Goal: Task Accomplishment & Management: Use online tool/utility

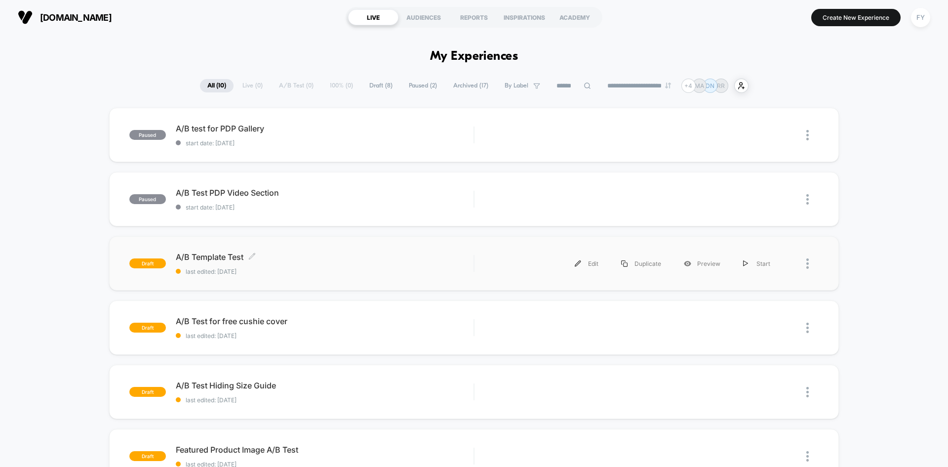
click at [335, 268] on span "last edited: [DATE]" at bounding box center [325, 271] width 298 height 7
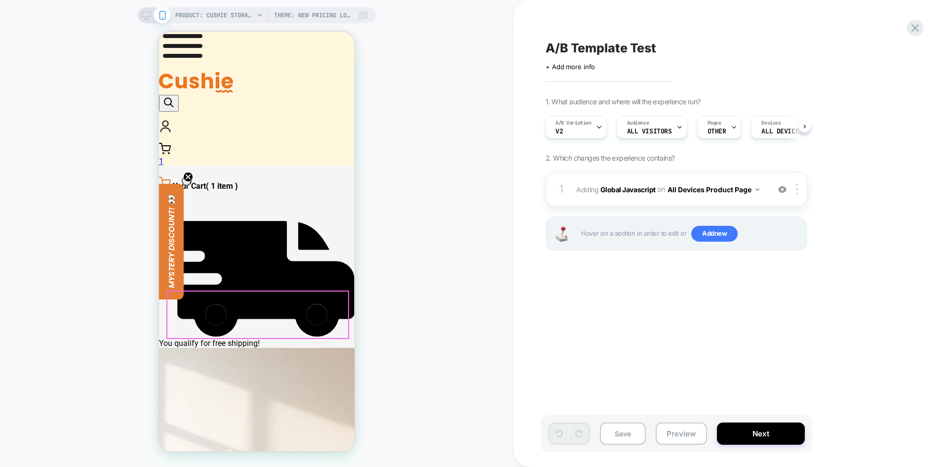
scroll to position [148, 0]
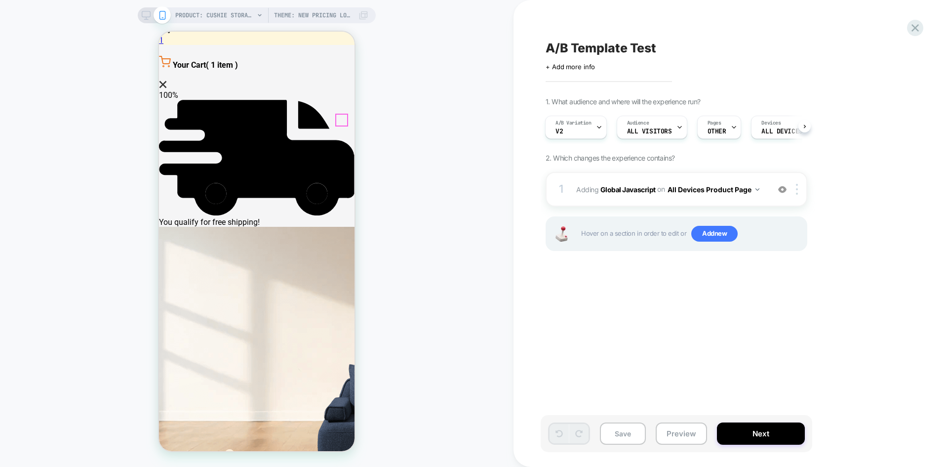
click at [341, 125] on circle "Close dialog" at bounding box center [343, 120] width 10 height 10
click at [590, 135] on div "A/B Variation v2" at bounding box center [574, 127] width 56 height 22
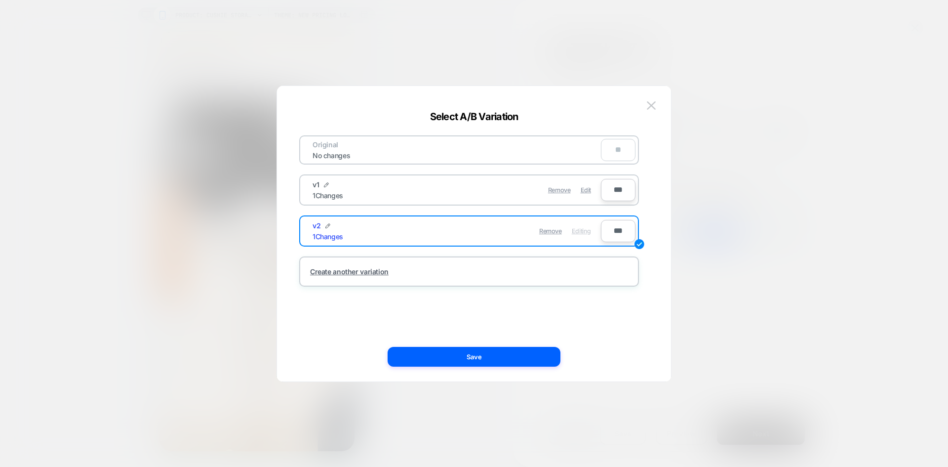
click at [470, 193] on div "Remove Edit" at bounding box center [526, 189] width 139 height 19
click at [511, 195] on div "Remove Edit" at bounding box center [526, 189] width 139 height 19
click at [584, 191] on span "Edit" at bounding box center [586, 189] width 10 height 7
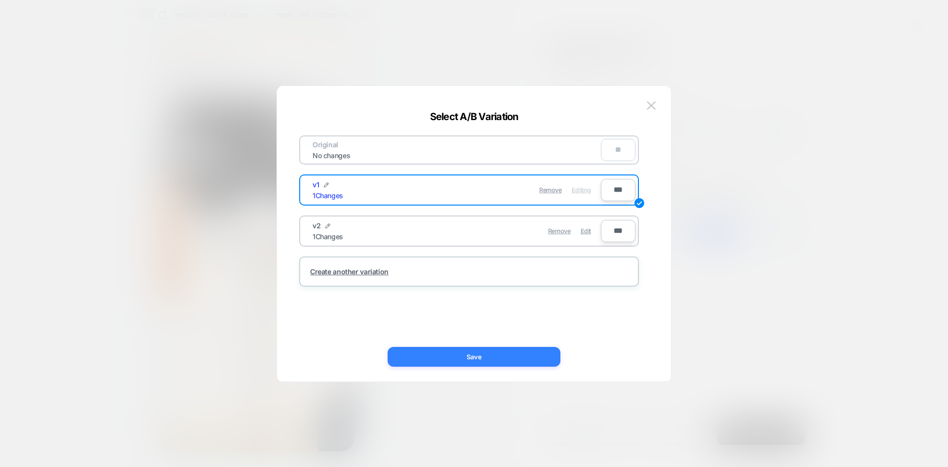
click at [506, 356] on button "Save" at bounding box center [474, 357] width 173 height 20
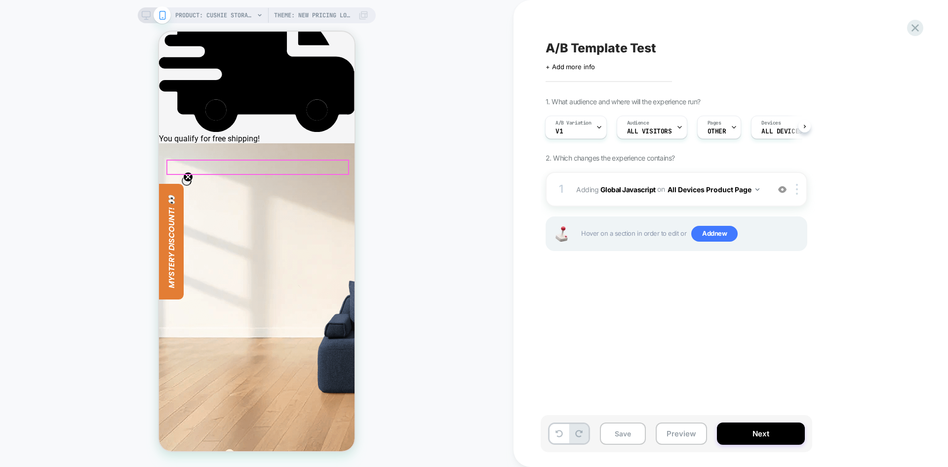
scroll to position [247, 0]
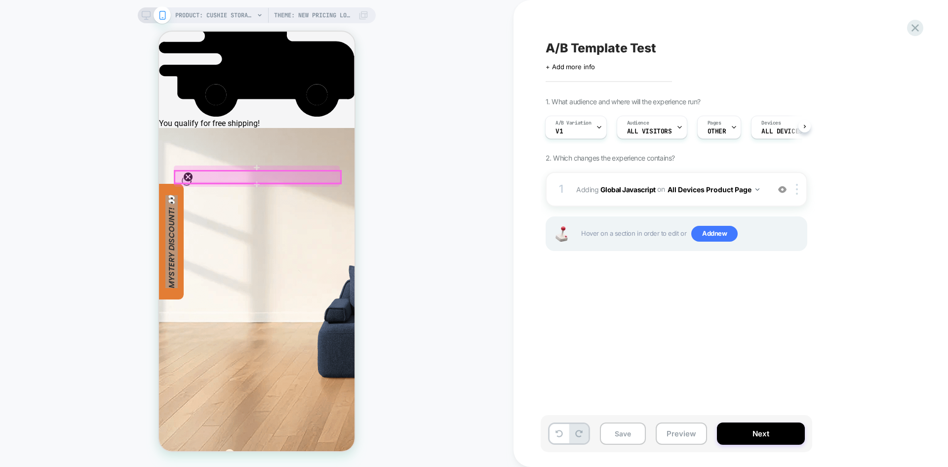
click at [280, 178] on div at bounding box center [258, 177] width 166 height 12
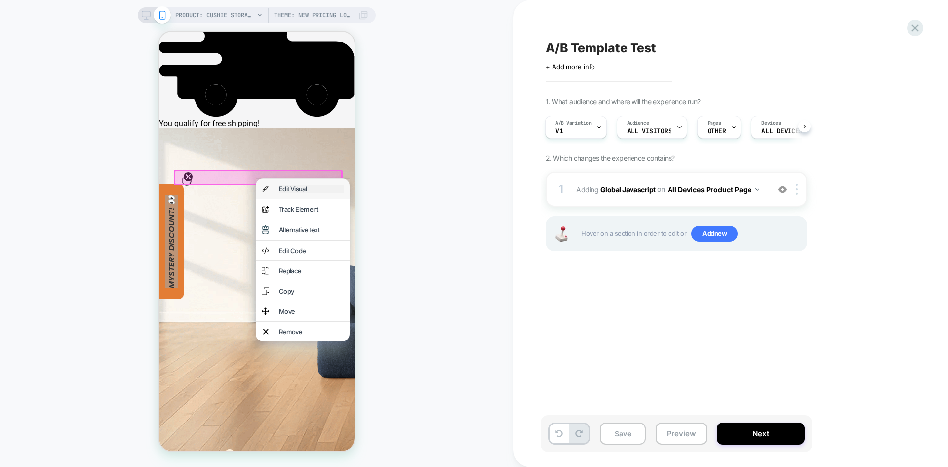
click at [310, 189] on div "Edit Visual" at bounding box center [311, 189] width 65 height 8
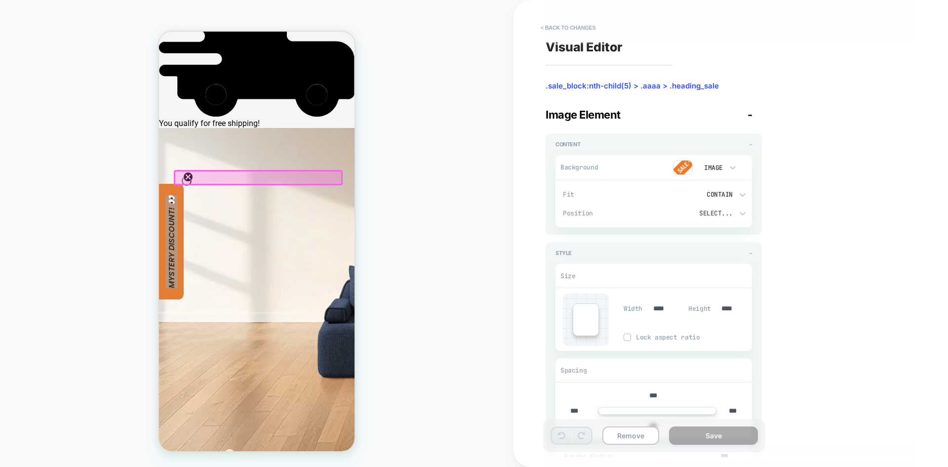
scroll to position [182, 0]
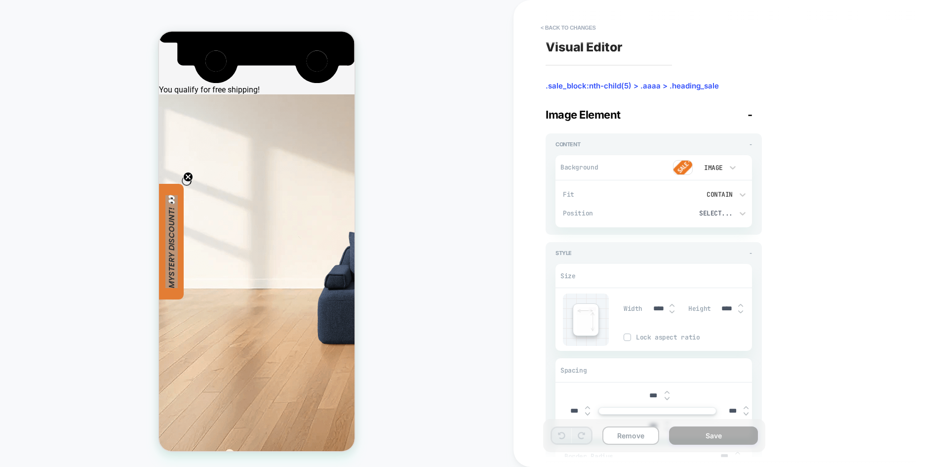
click at [193, 181] on circle "Close teaser" at bounding box center [188, 176] width 9 height 9
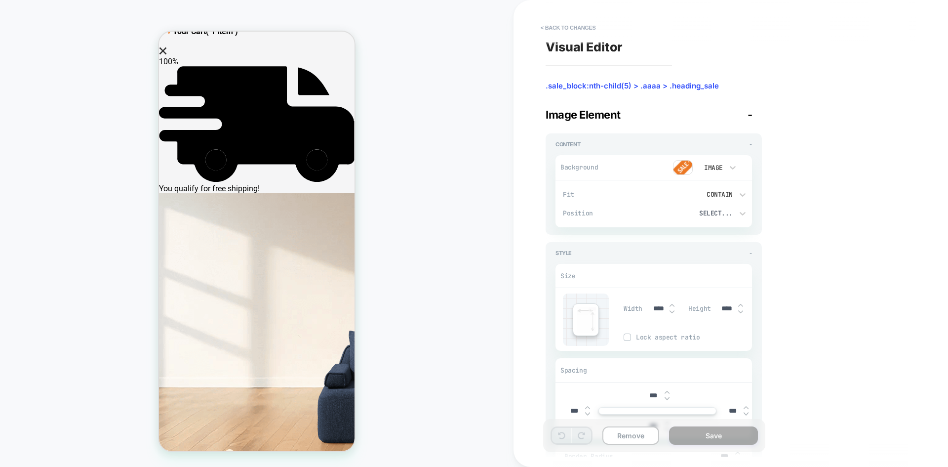
click at [747, 112] on div "Image Element -" at bounding box center [654, 114] width 216 height 13
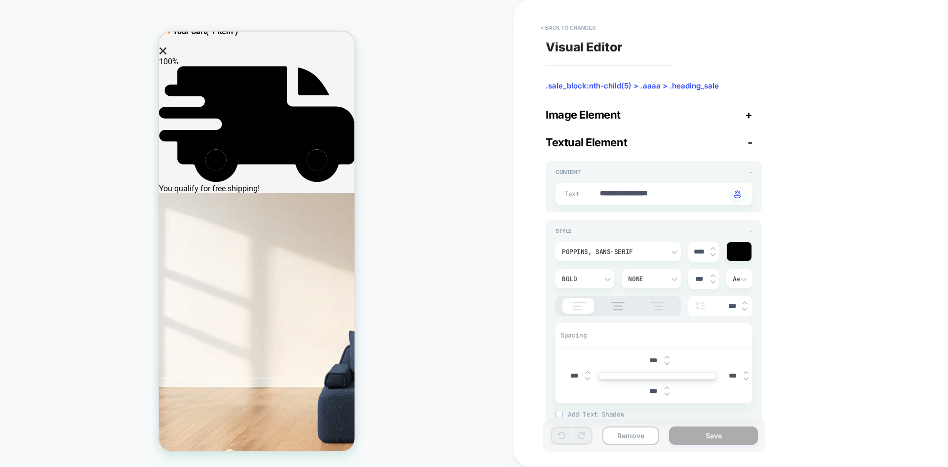
click at [746, 144] on div "Textual Element -" at bounding box center [654, 142] width 216 height 13
type textarea "*"
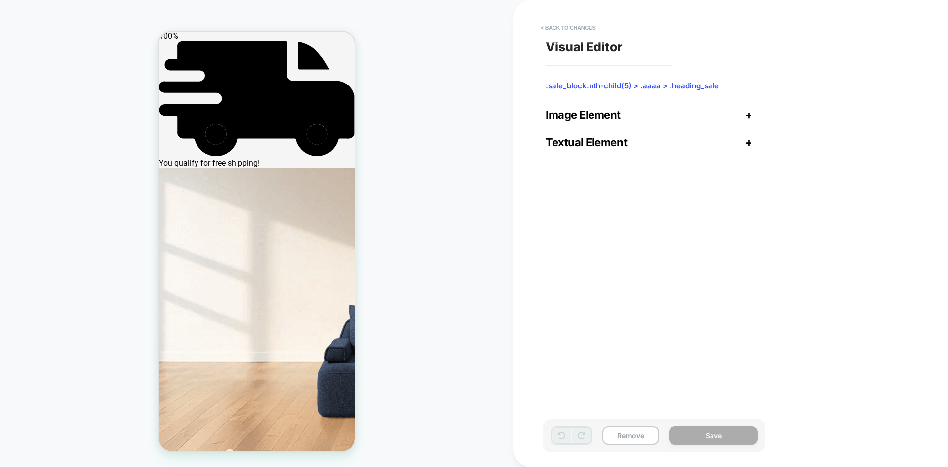
scroll to position [132, 0]
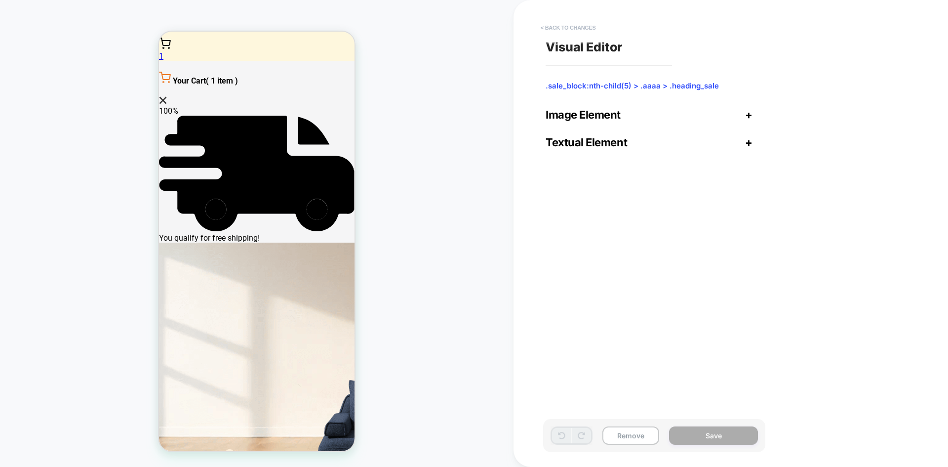
click at [580, 27] on button "< Back to changes" at bounding box center [568, 28] width 65 height 16
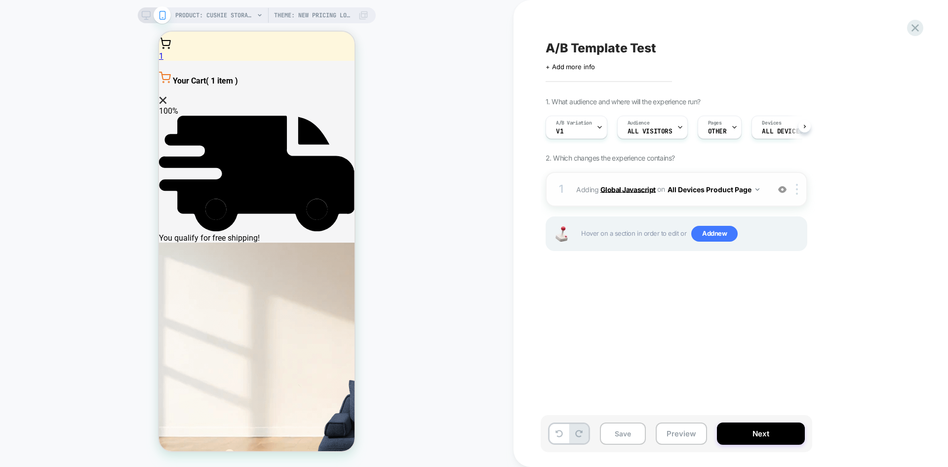
scroll to position [0, 0]
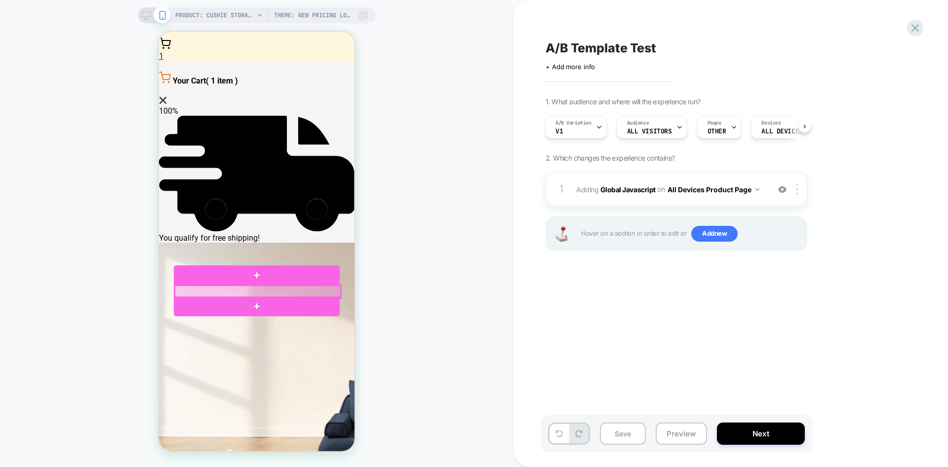
click at [276, 292] on div at bounding box center [258, 291] width 166 height 12
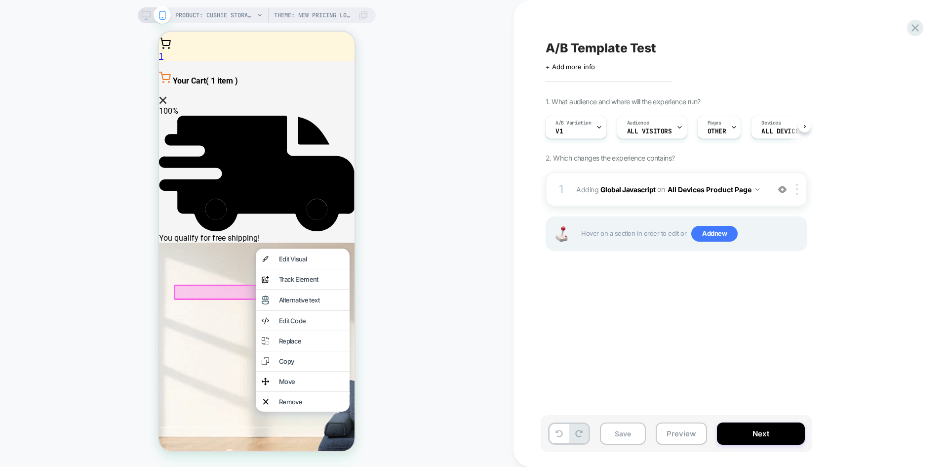
click at [276, 289] on div "analytics-plus-line-svgrepo-com Track Element" at bounding box center [303, 279] width 94 height 20
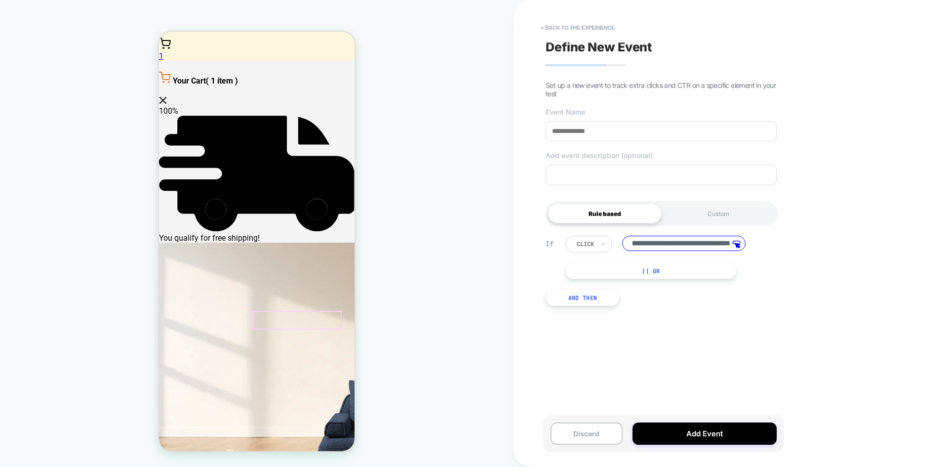
scroll to position [0, 0]
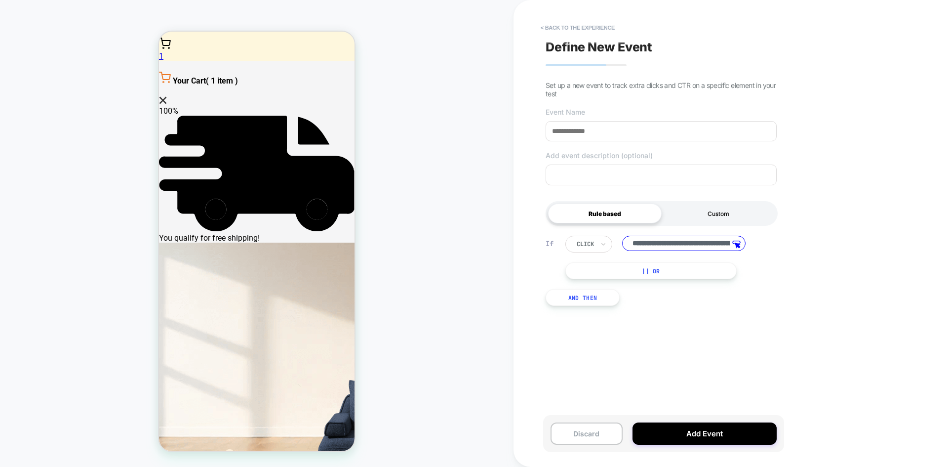
click at [734, 216] on div "Custom" at bounding box center [719, 213] width 114 height 20
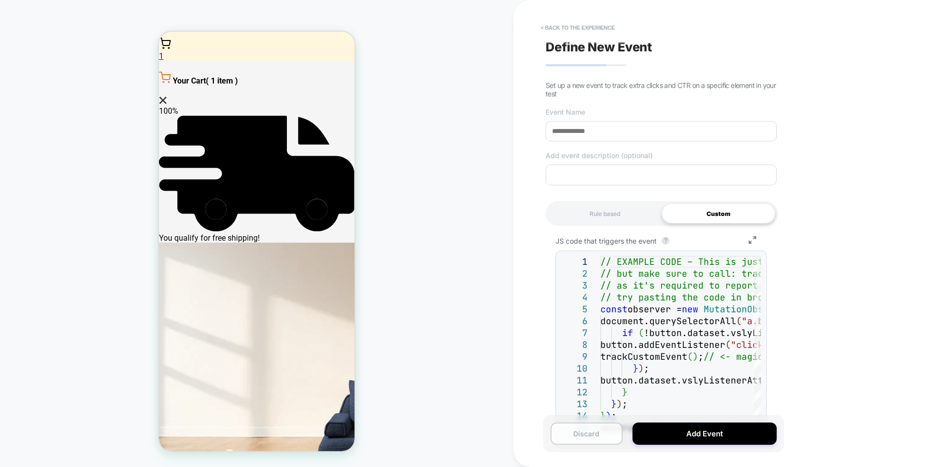
click at [584, 430] on button "Discard" at bounding box center [587, 433] width 72 height 22
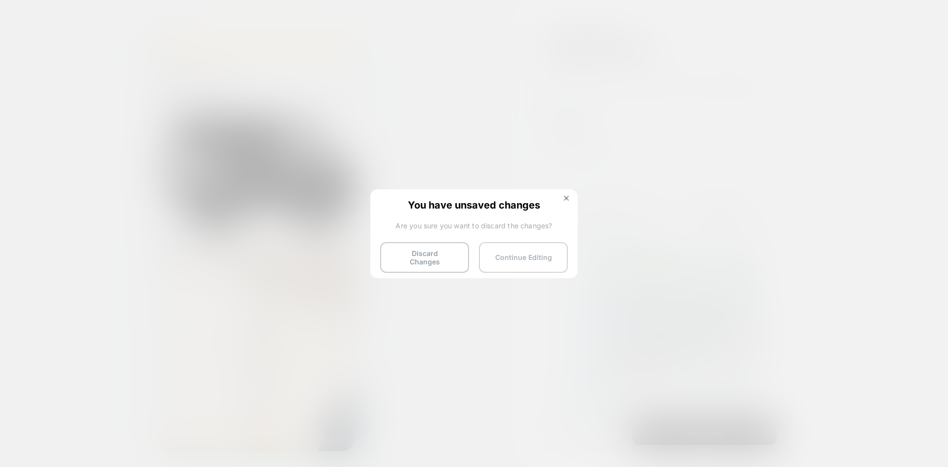
click at [521, 261] on button "Continue Editing" at bounding box center [523, 257] width 89 height 31
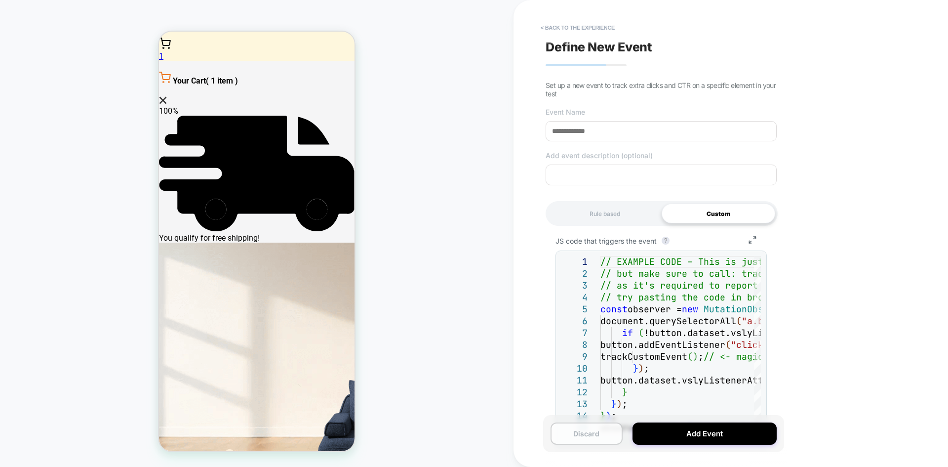
click at [597, 428] on button "Discard" at bounding box center [587, 433] width 72 height 22
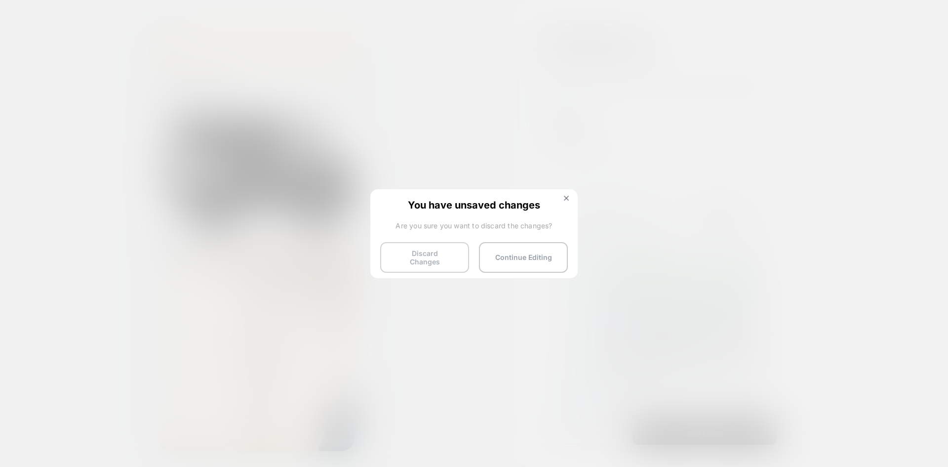
click at [436, 258] on button "Discard Changes" at bounding box center [424, 257] width 89 height 31
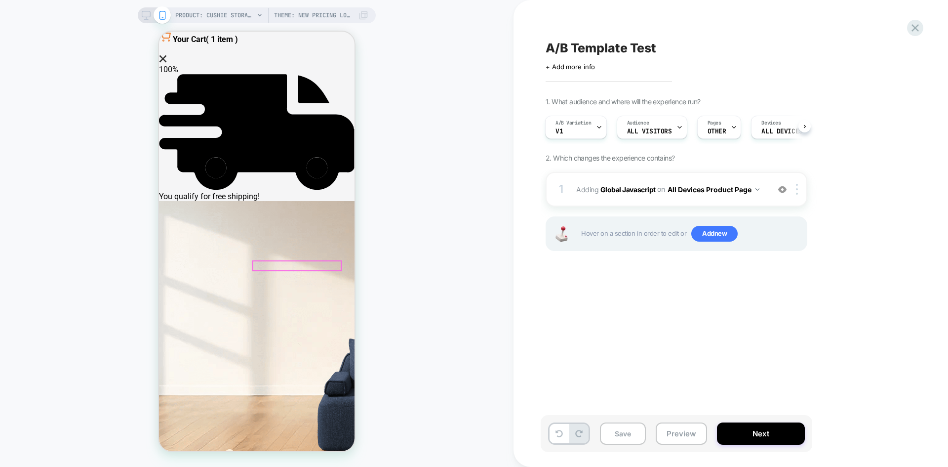
scroll to position [182, 0]
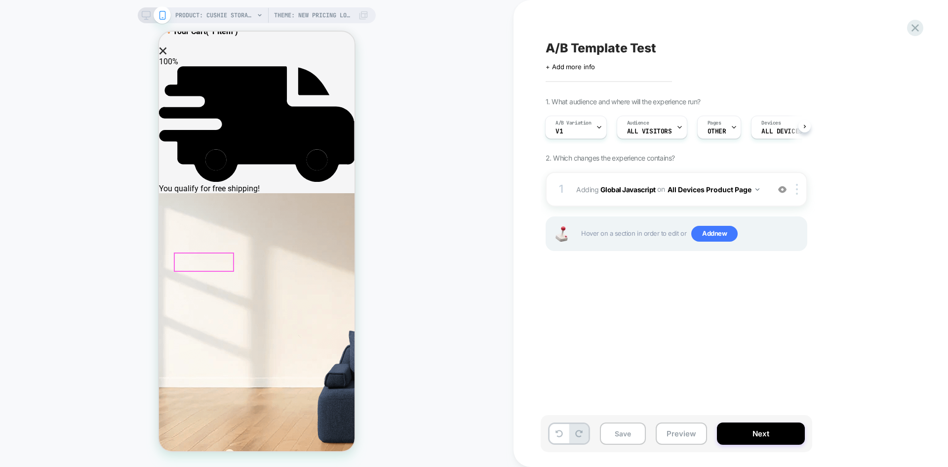
click at [210, 256] on div at bounding box center [204, 261] width 58 height 17
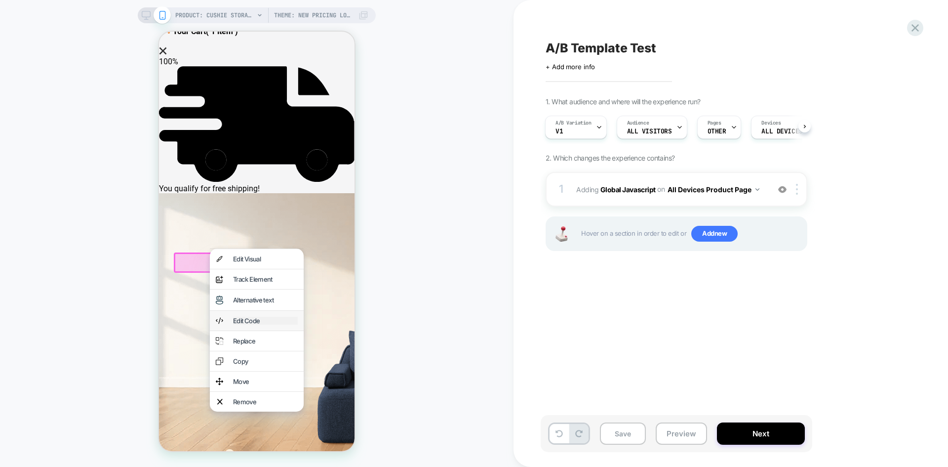
click at [272, 324] on div "Edit Code" at bounding box center [265, 321] width 65 height 8
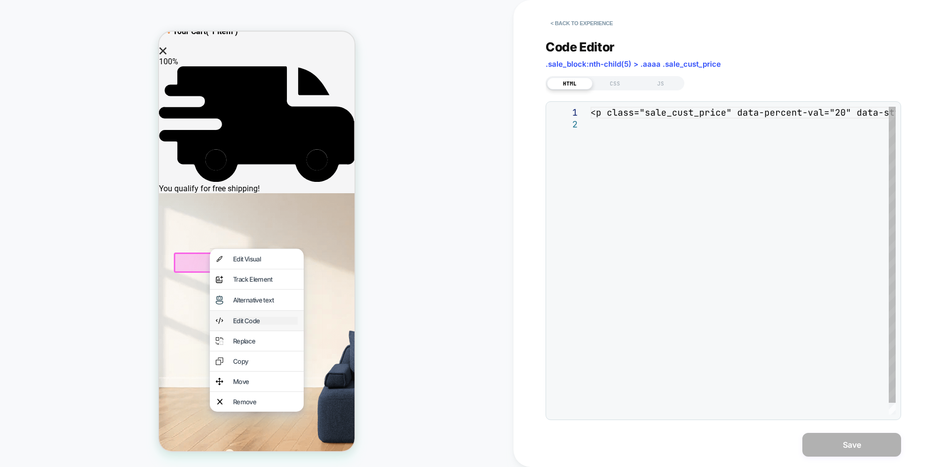
scroll to position [201, 0]
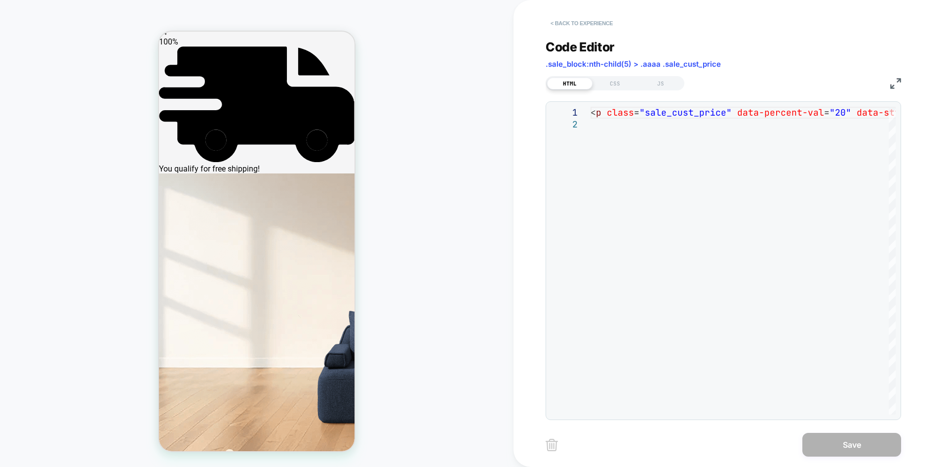
click at [586, 22] on button "< Back to experience" at bounding box center [582, 23] width 72 height 16
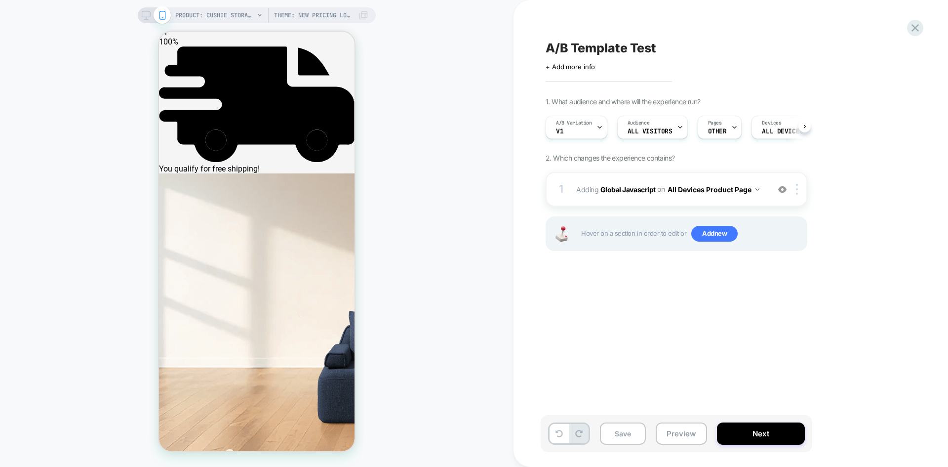
scroll to position [0, 0]
drag, startPoint x: 207, startPoint y: 236, endPoint x: 207, endPoint y: 241, distance: 5.5
click at [207, 241] on div at bounding box center [204, 242] width 58 height 17
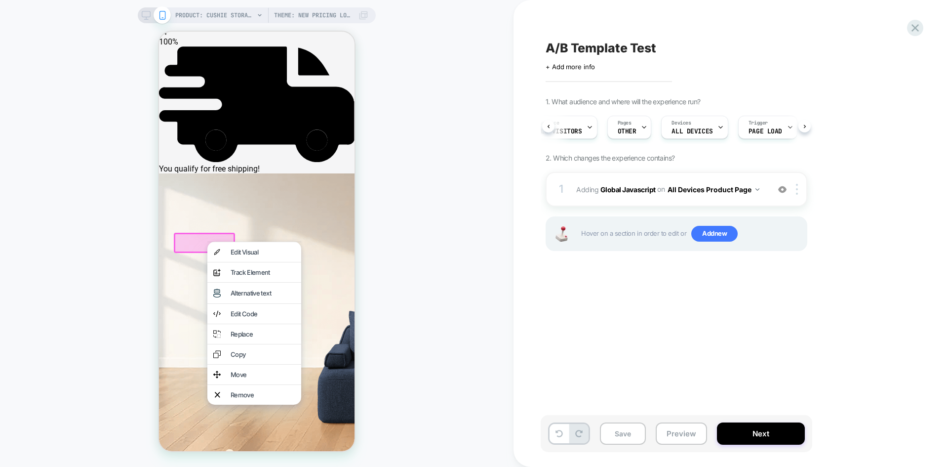
scroll to position [0, 108]
click at [721, 190] on button "All Devices Product Page" at bounding box center [714, 189] width 92 height 14
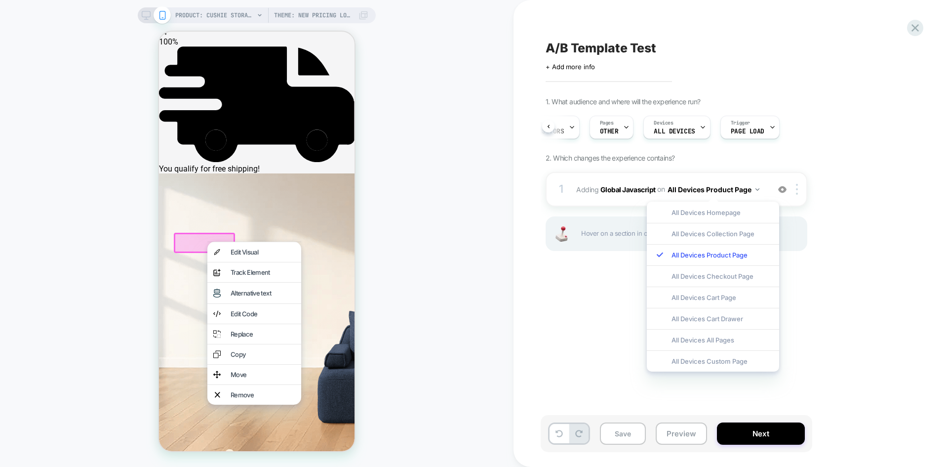
click at [615, 297] on div "A/B Template Test Click to edit experience details + Add more info 1. What audi…" at bounding box center [726, 233] width 370 height 447
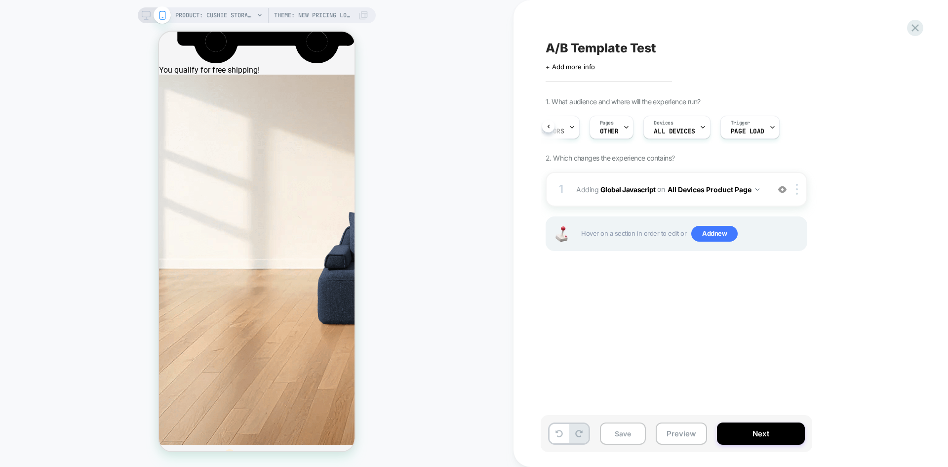
scroll to position [0, 0]
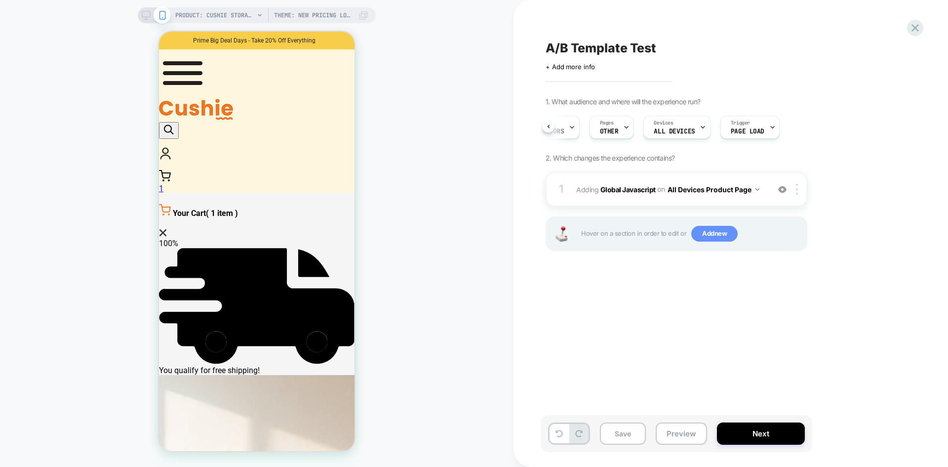
click at [711, 233] on span "Add new" at bounding box center [714, 234] width 46 height 16
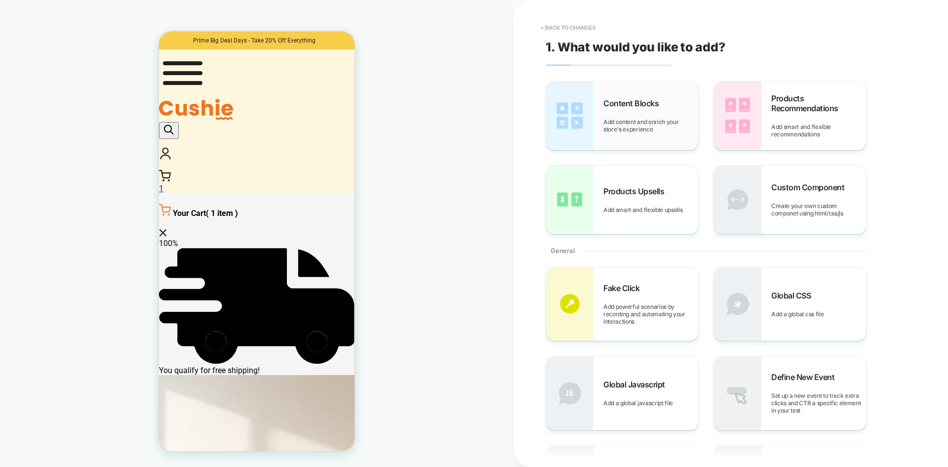
drag, startPoint x: 644, startPoint y: 120, endPoint x: 604, endPoint y: 130, distance: 41.3
click at [598, 143] on div "Content Blocks Add content and enrich your store's experience" at bounding box center [622, 115] width 152 height 68
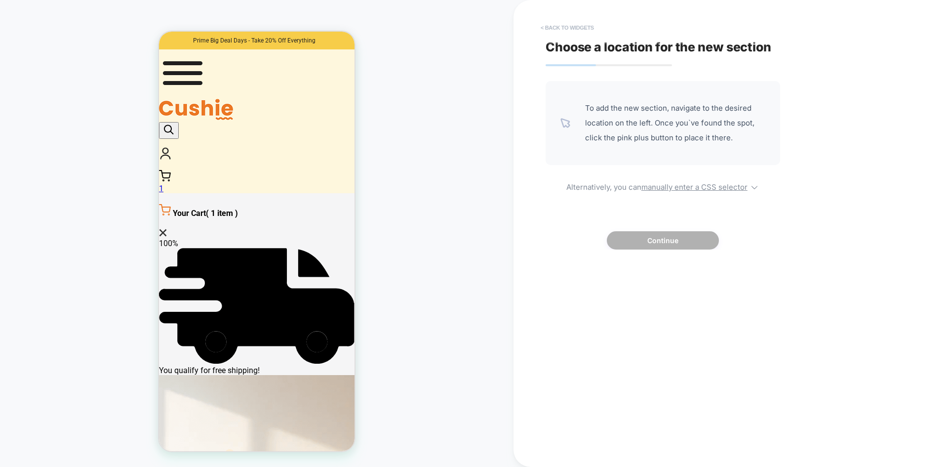
click at [581, 23] on button "< Back to widgets" at bounding box center [567, 28] width 63 height 16
